Goal: Information Seeking & Learning: Learn about a topic

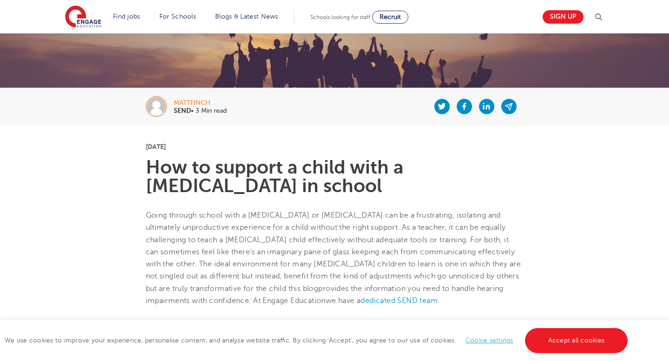
scroll to position [48, 0]
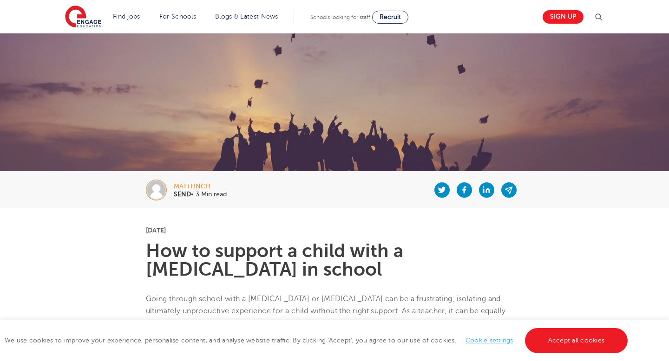
click at [185, 182] on div "mattfinch SEND • 3 Min read" at bounding box center [334, 189] width 563 height 37
click at [185, 184] on div "mattfinch" at bounding box center [200, 186] width 53 height 6
click at [159, 189] on img at bounding box center [156, 190] width 21 height 21
click at [181, 195] on b "SEND" at bounding box center [182, 194] width 17 height 7
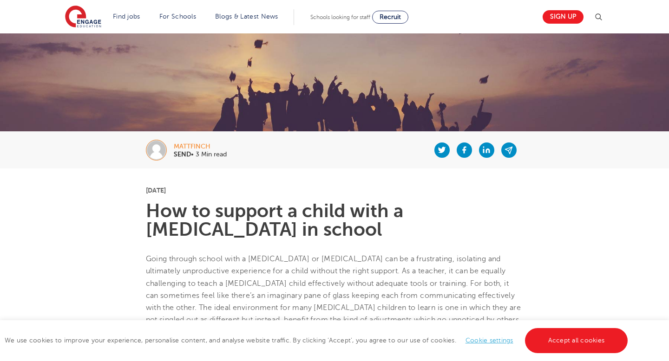
scroll to position [139, 0]
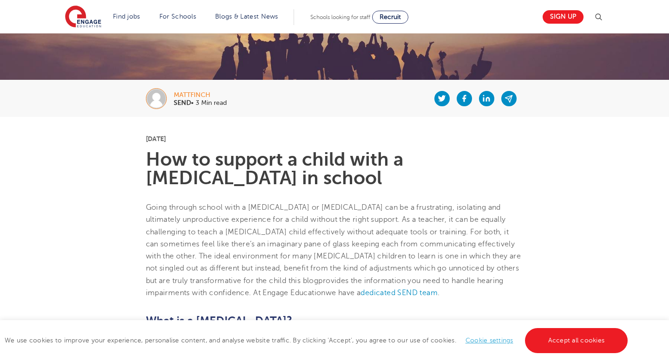
drag, startPoint x: 344, startPoint y: 182, endPoint x: 149, endPoint y: 162, distance: 196.0
click at [149, 162] on h1 "How to support a child with a [MEDICAL_DATA] in school" at bounding box center [334, 168] width 377 height 37
copy h1 "How to support a child with a [MEDICAL_DATA] in school"
